Goal: Information Seeking & Learning: Check status

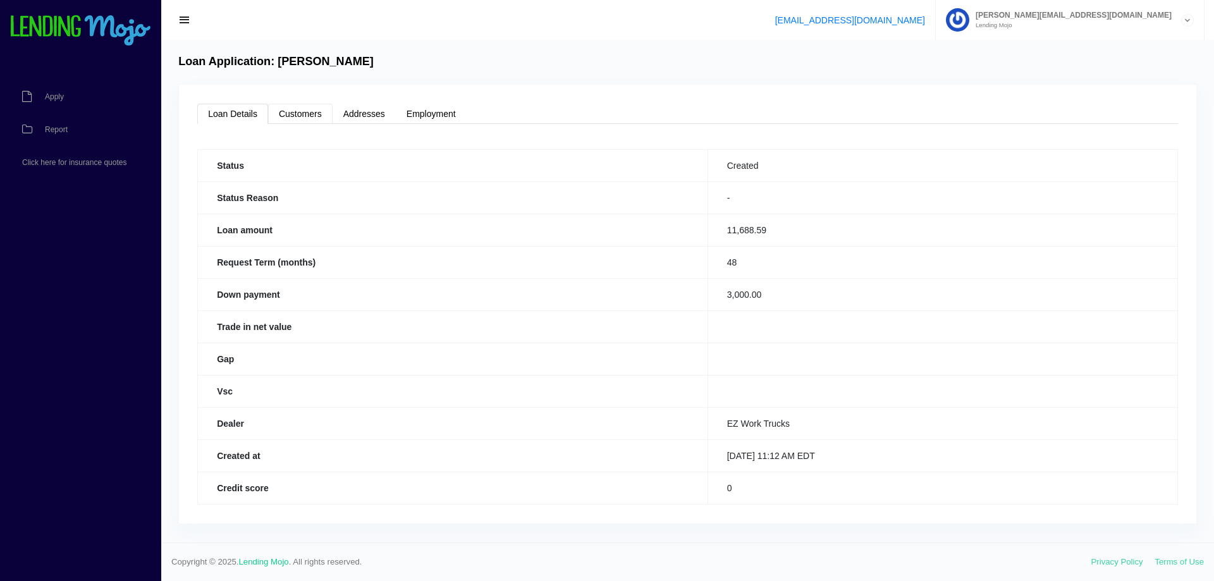
click at [314, 116] on link "Customers" at bounding box center [300, 114] width 65 height 20
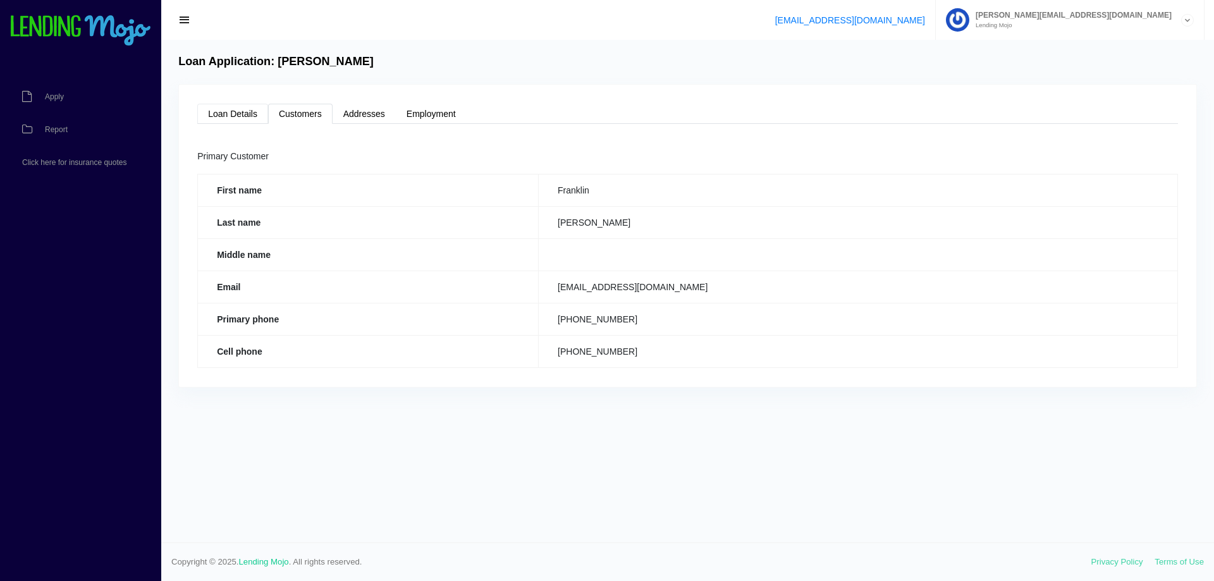
click at [245, 108] on link "Loan Details" at bounding box center [232, 114] width 71 height 20
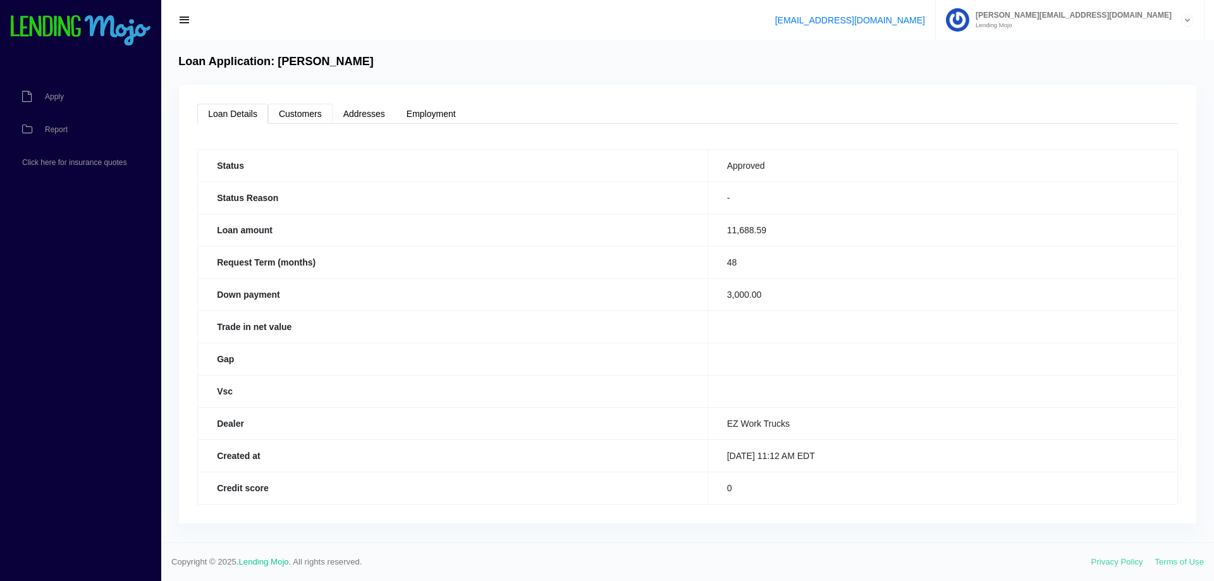
click at [316, 113] on link "Customers" at bounding box center [300, 114] width 65 height 20
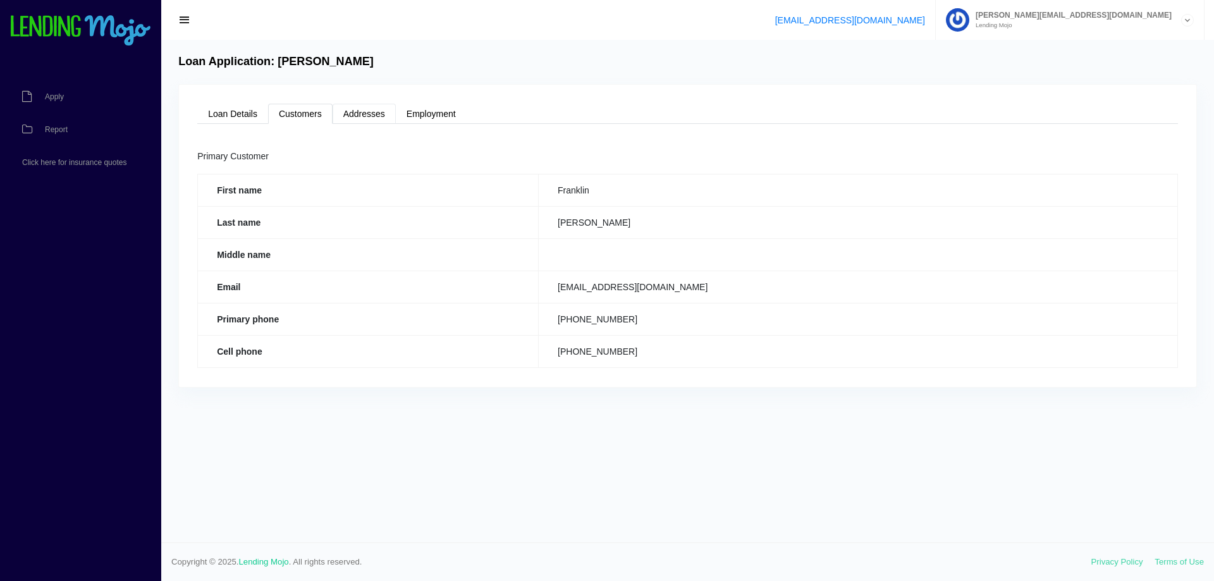
click at [364, 114] on link "Addresses" at bounding box center [364, 114] width 63 height 20
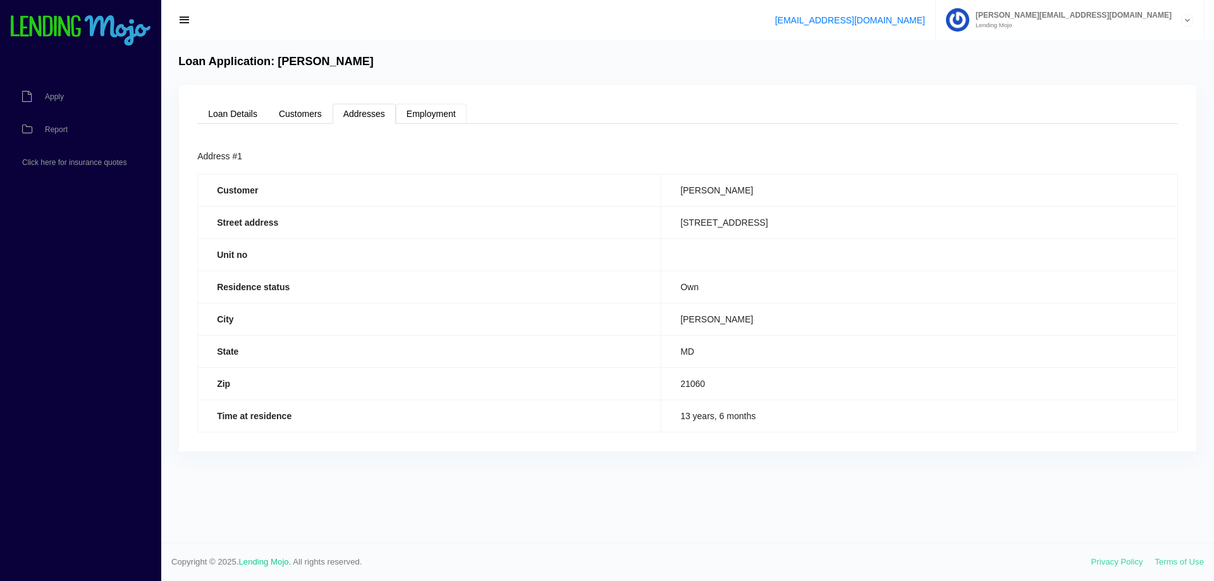
click at [433, 113] on link "Employment" at bounding box center [431, 114] width 71 height 20
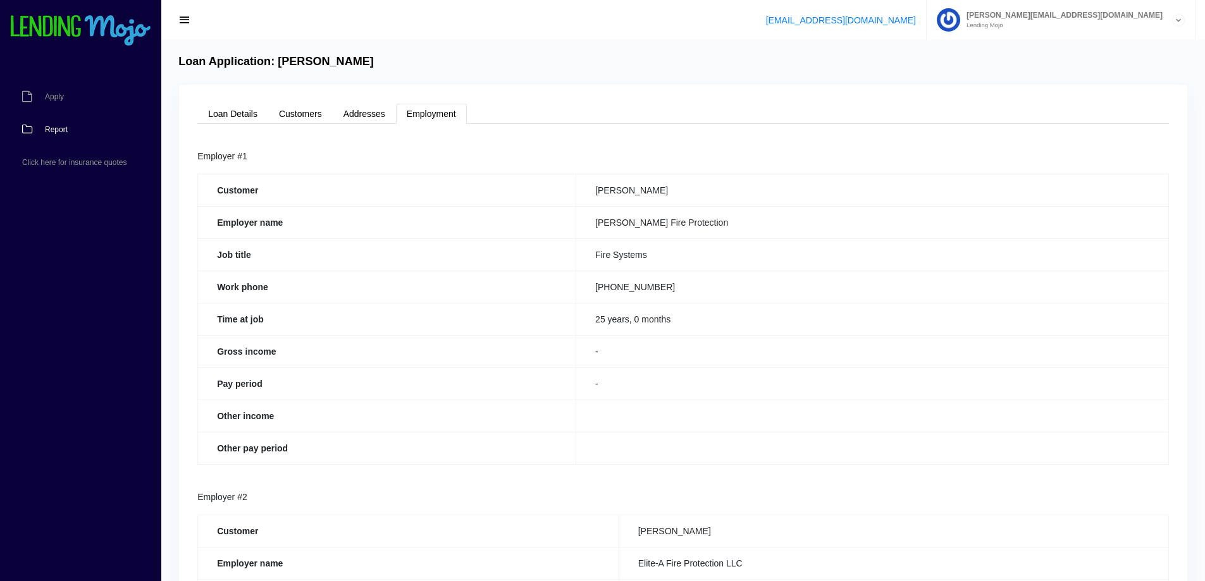
click at [83, 128] on link "Report" at bounding box center [74, 129] width 149 height 33
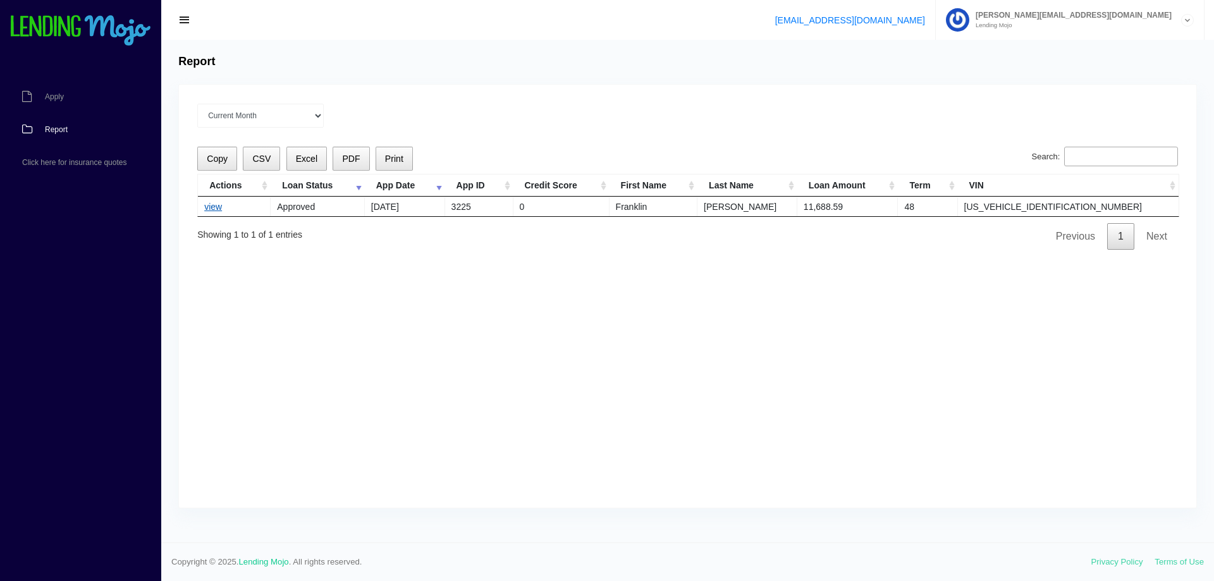
click at [214, 207] on link "view" at bounding box center [213, 207] width 18 height 10
